Goal: Task Accomplishment & Management: Manage account settings

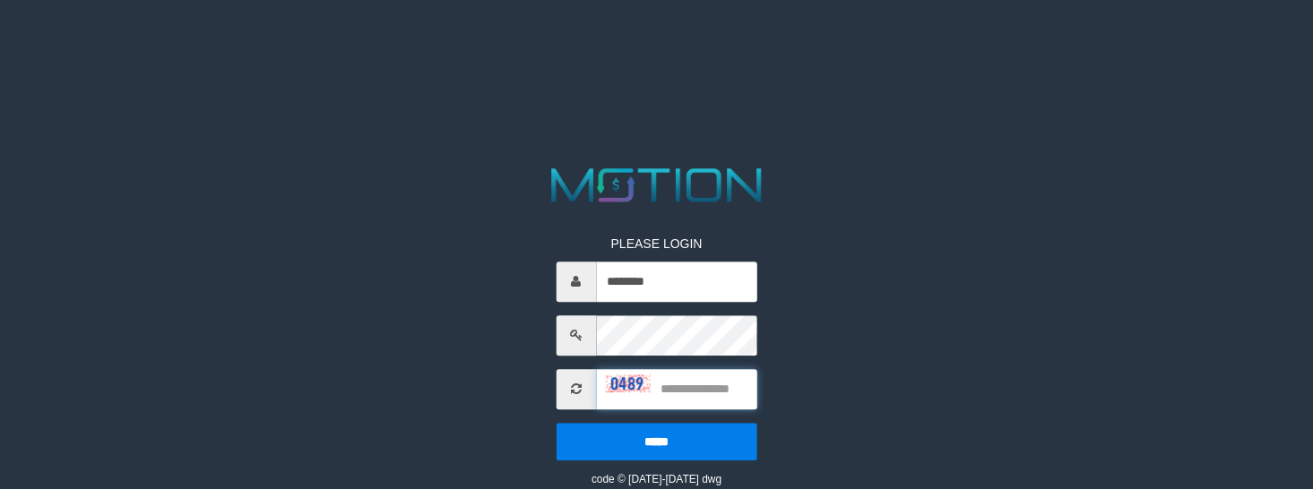
click at [719, 395] on input "text" at bounding box center [676, 389] width 160 height 40
type input "****"
click at [556, 423] on input "*****" at bounding box center [656, 442] width 201 height 38
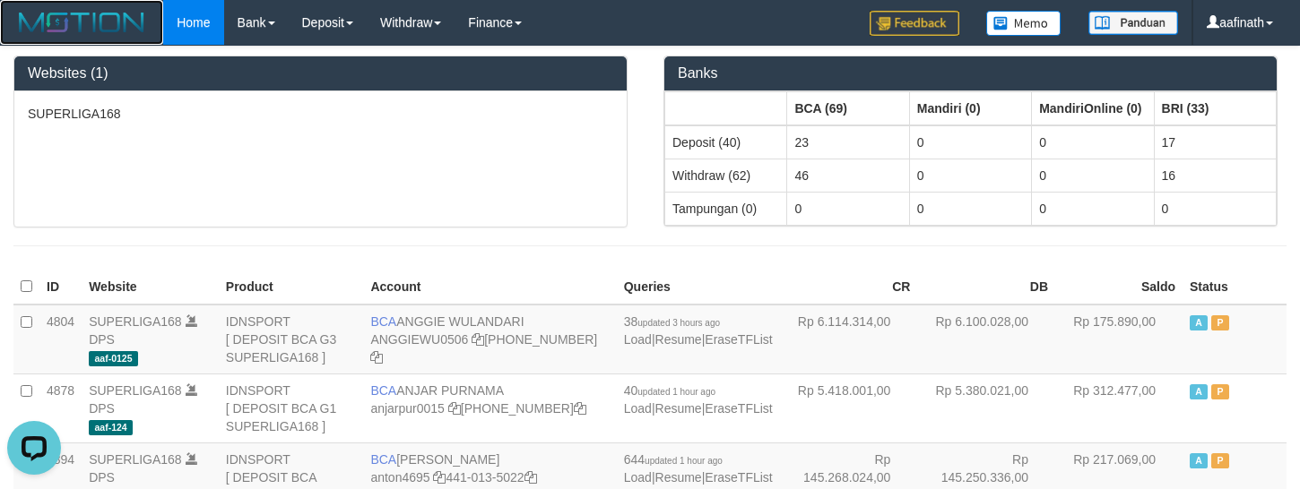
click at [99, 19] on img at bounding box center [81, 22] width 136 height 27
